Goal: Book appointment/travel/reservation

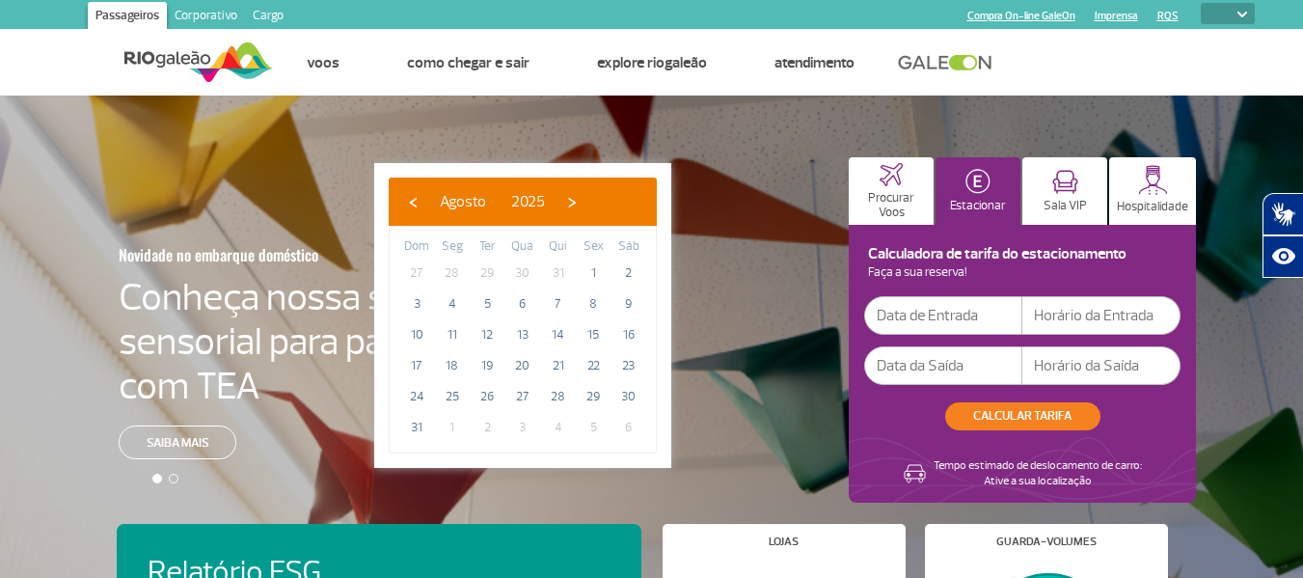
select select
click at [556, 308] on span "7" at bounding box center [558, 303] width 31 height 31
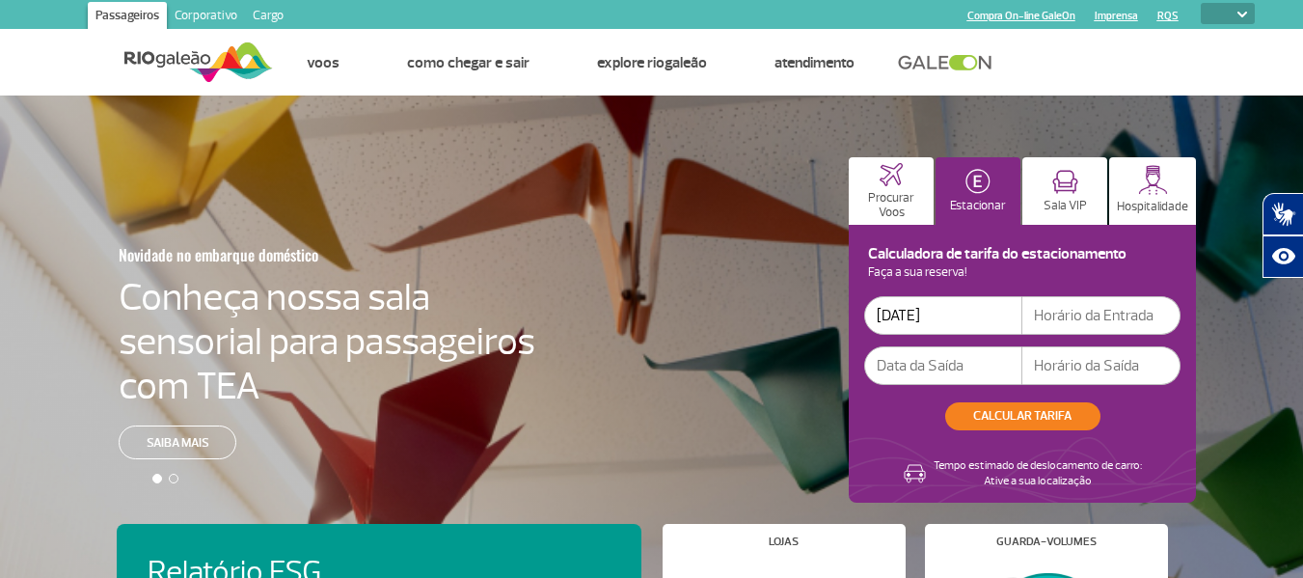
click at [933, 318] on input "[DATE]" at bounding box center [943, 315] width 158 height 39
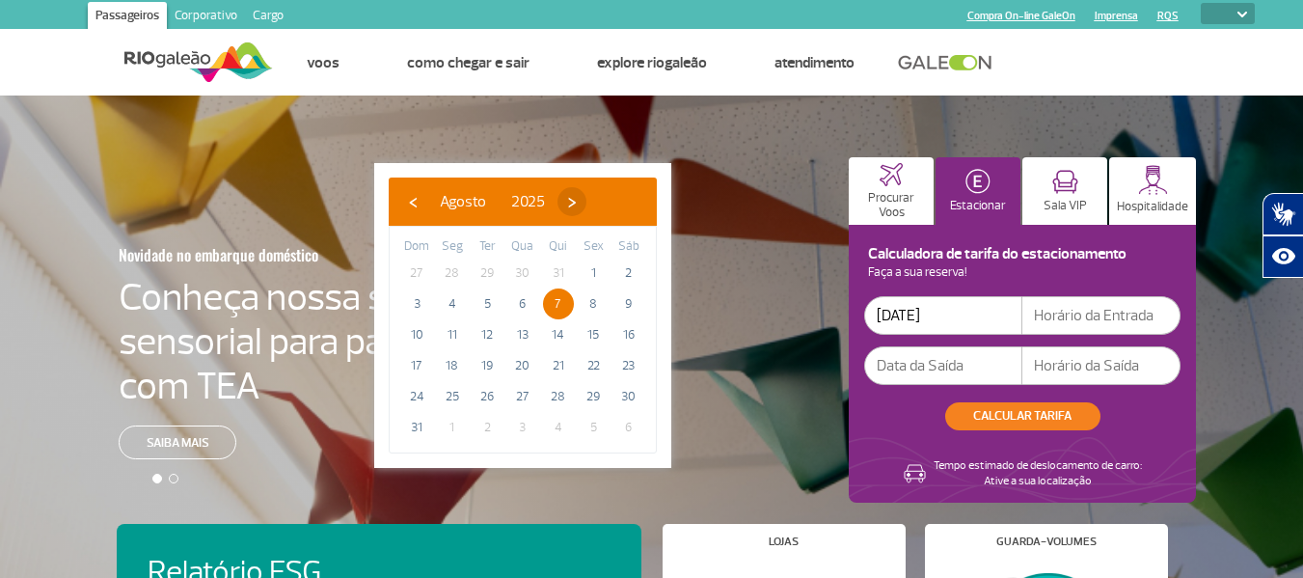
click at [586, 195] on span "›" at bounding box center [572, 201] width 29 height 29
click at [604, 195] on span "›" at bounding box center [589, 201] width 29 height 29
click at [622, 273] on span "4" at bounding box center [628, 273] width 31 height 31
type input "[DATE]"
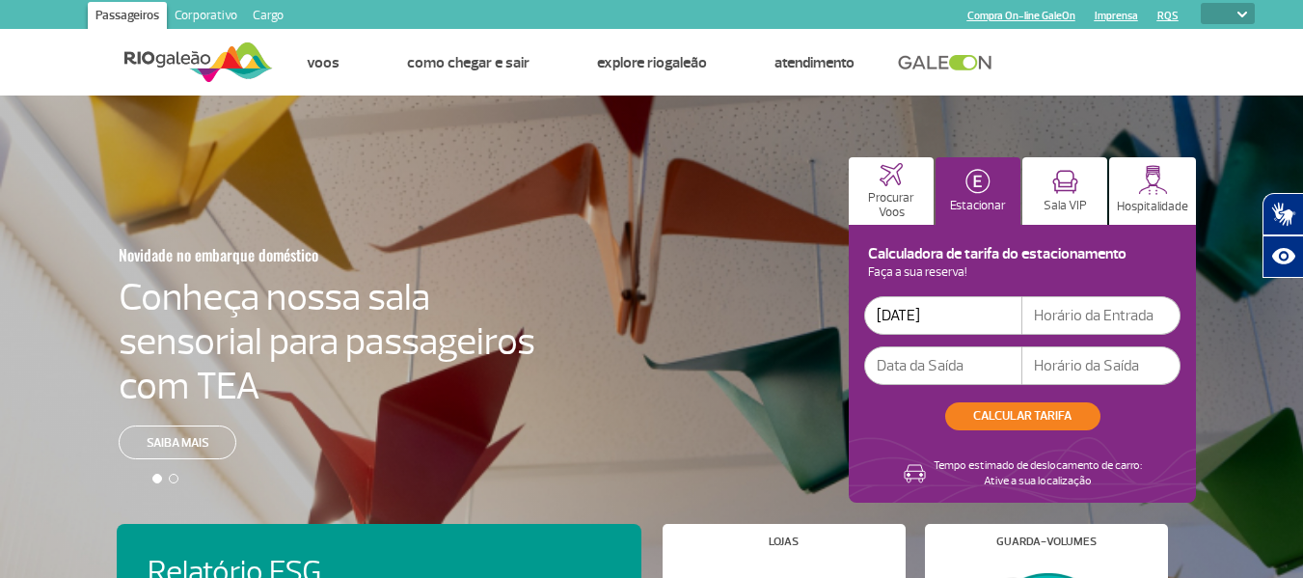
click at [933, 365] on input "text" at bounding box center [943, 365] width 158 height 39
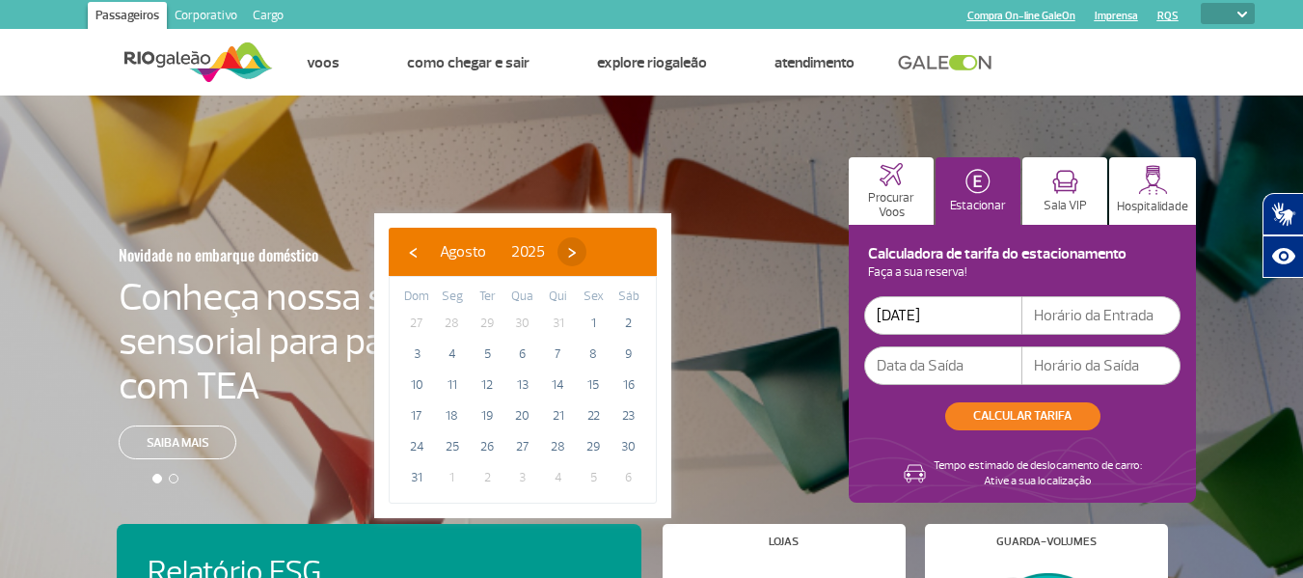
click at [586, 256] on span "›" at bounding box center [572, 251] width 29 height 29
click at [604, 255] on span "›" at bounding box center [589, 251] width 29 height 29
click at [516, 353] on span "8" at bounding box center [522, 354] width 31 height 31
type input "[DATE]"
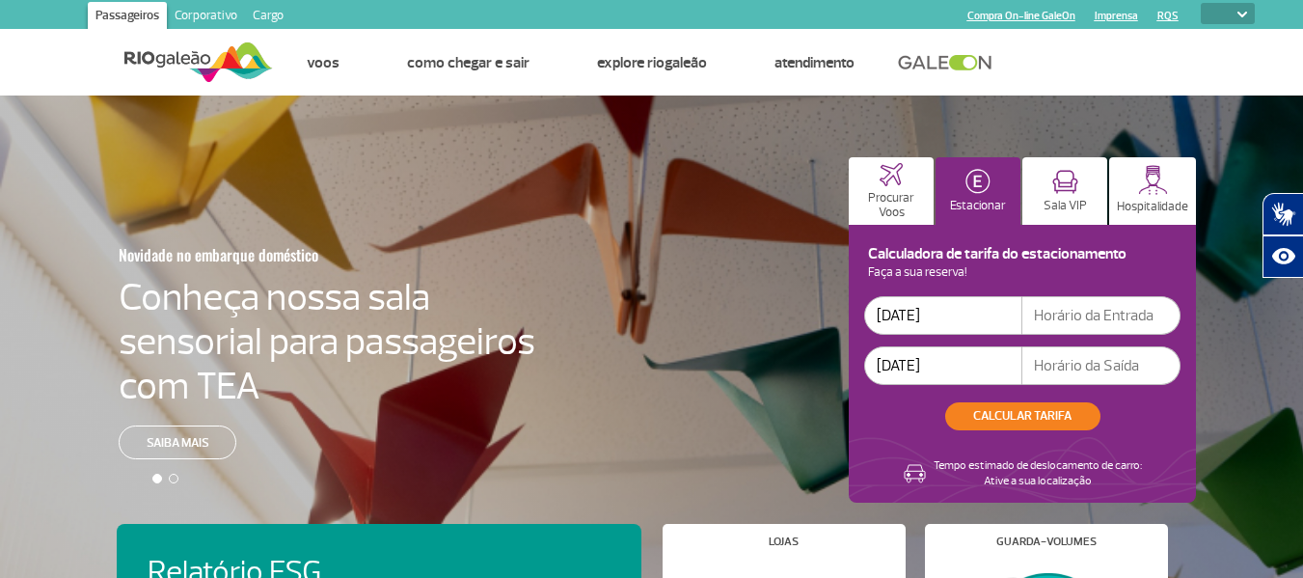
click at [1131, 316] on input "text" at bounding box center [1101, 315] width 158 height 39
type input "05:00"
click at [1082, 375] on input "text" at bounding box center [1101, 365] width 158 height 39
type input "21:00"
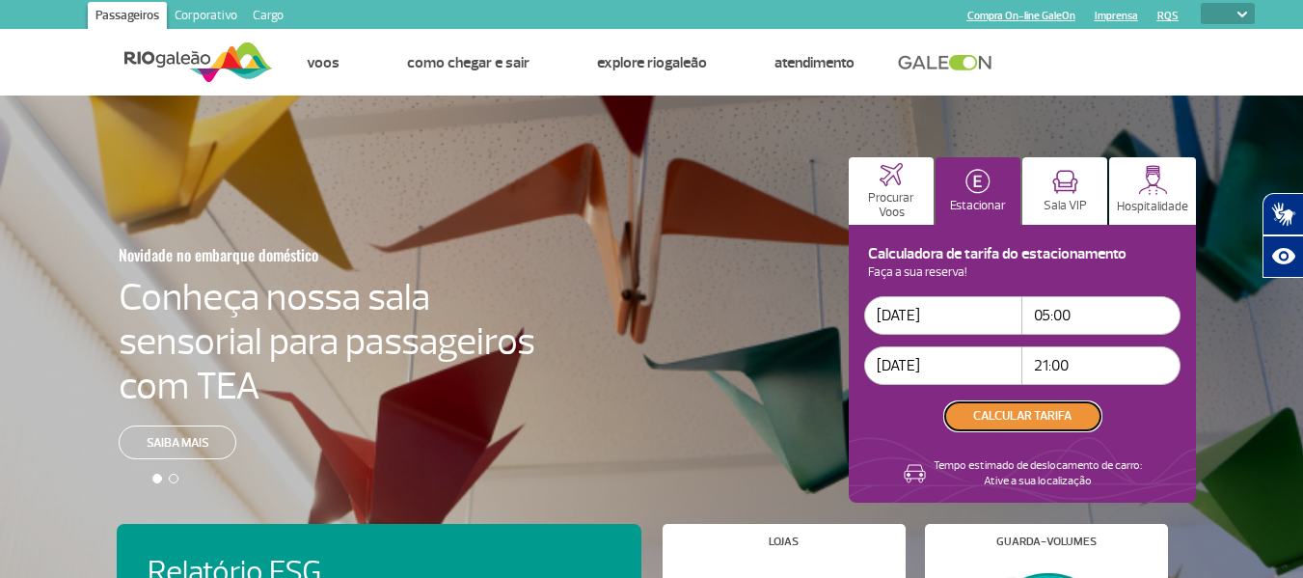
click at [1028, 414] on button "CALCULAR TARIFA" at bounding box center [1022, 416] width 155 height 28
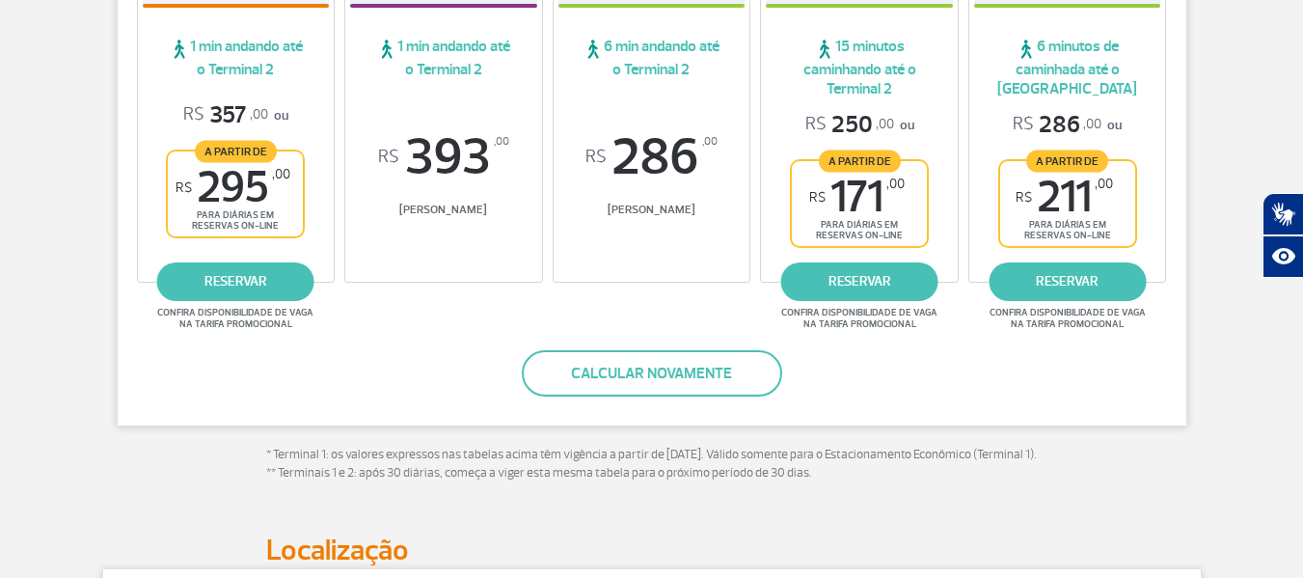
scroll to position [482, 0]
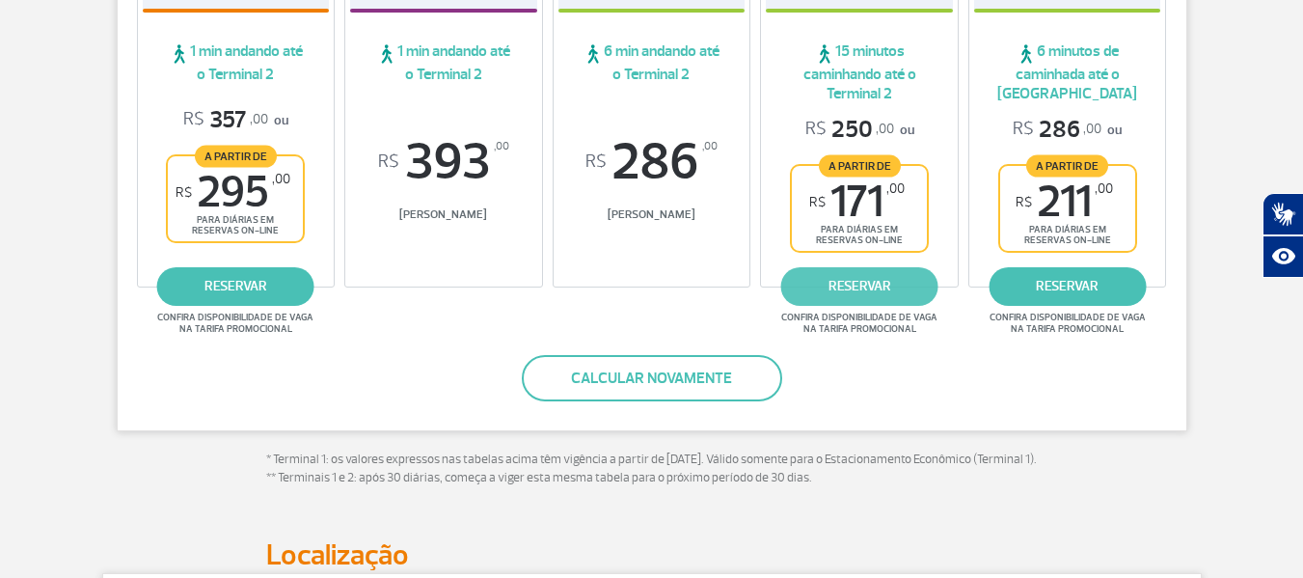
click at [856, 288] on link "reservar" at bounding box center [859, 286] width 157 height 39
